Goal: Information Seeking & Learning: Learn about a topic

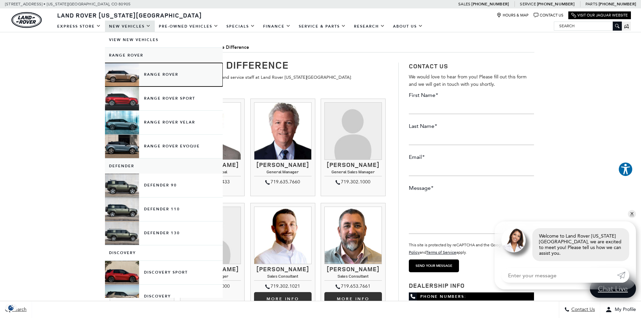
click at [164, 75] on link "Range Rover" at bounding box center [164, 75] width 118 height 24
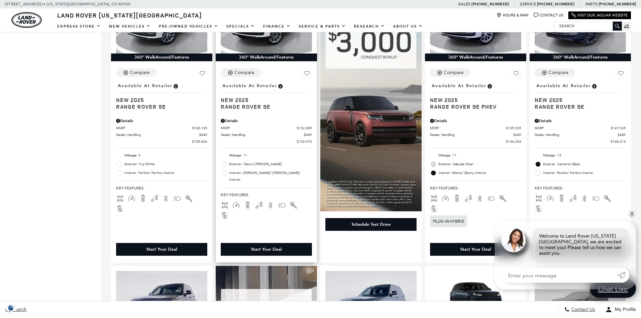
scroll to position [370, 0]
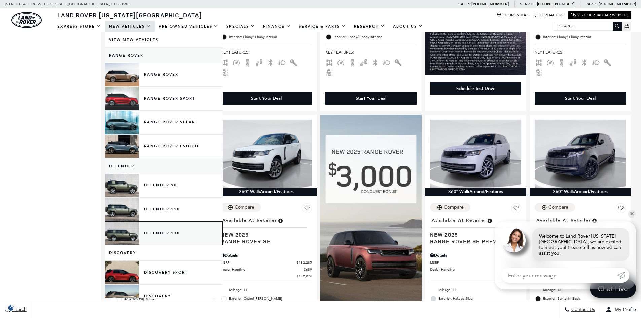
click at [149, 230] on link "Defender 130" at bounding box center [164, 233] width 118 height 24
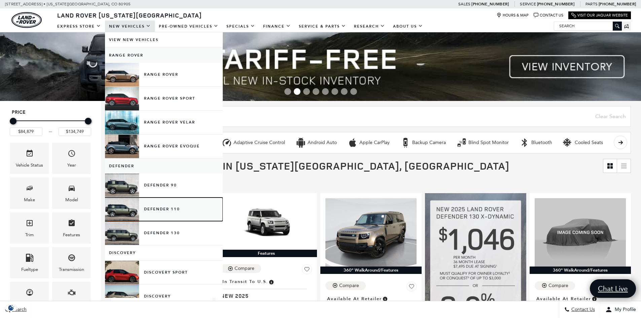
click at [153, 208] on link "Defender 110" at bounding box center [164, 210] width 118 height 24
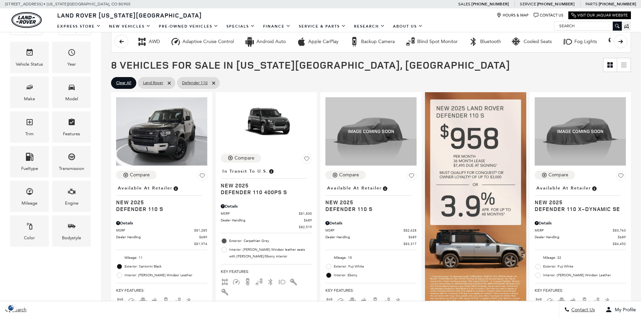
scroll to position [101, 0]
